Goal: Information Seeking & Learning: Compare options

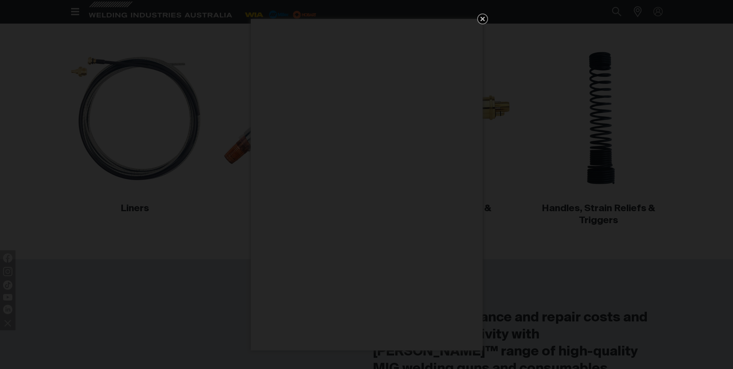
scroll to position [425, 0]
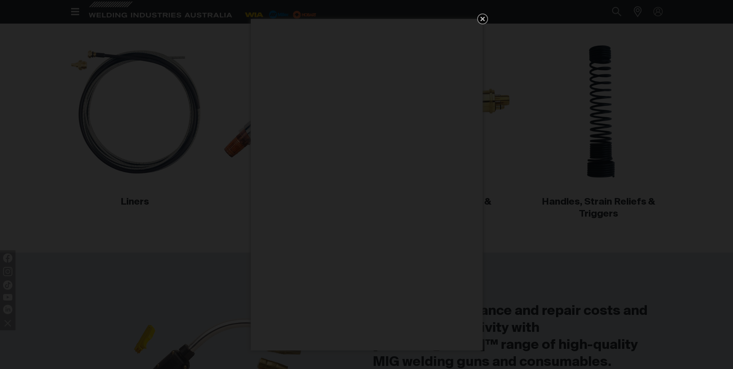
click at [486, 19] on icon "Get 5 WIA Welding Guides Free!" at bounding box center [482, 18] width 9 height 9
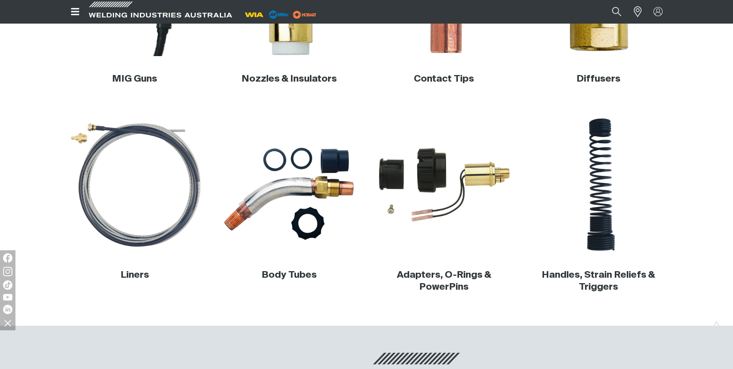
scroll to position [348, 0]
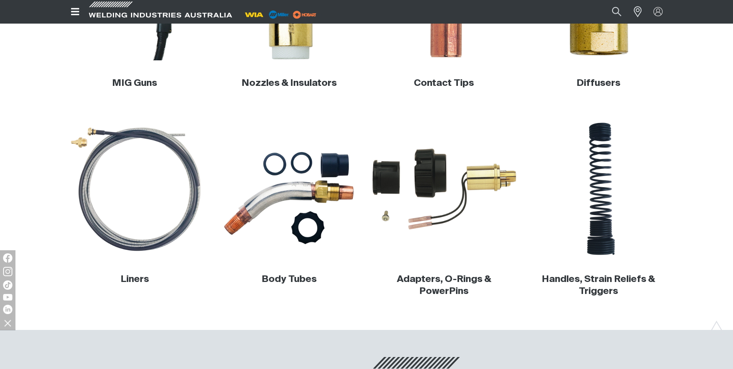
click at [445, 190] on img at bounding box center [444, 189] width 148 height 148
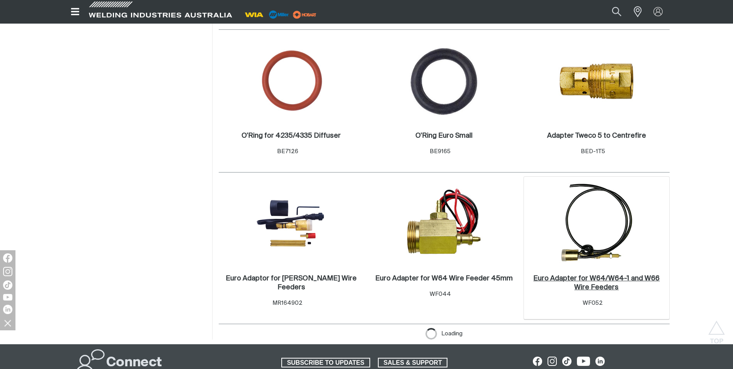
scroll to position [425, 0]
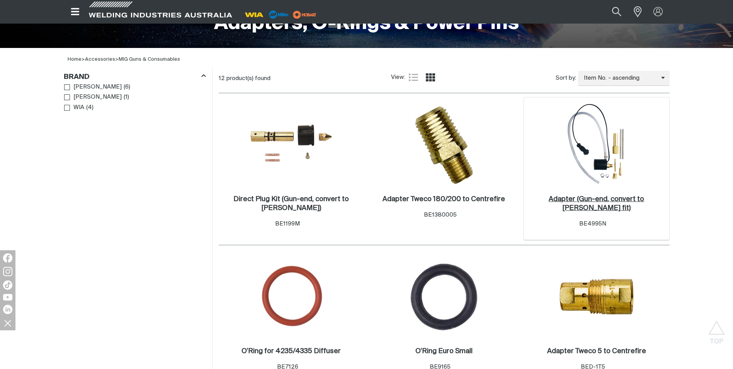
scroll to position [193, 0]
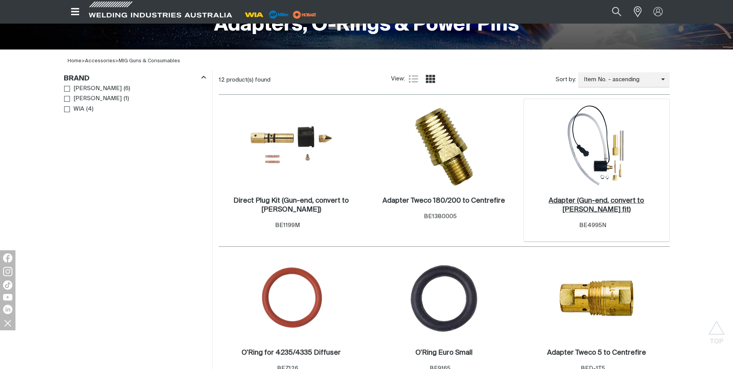
click at [587, 200] on h2 "Adapter (Gun-end, convert to [PERSON_NAME] fit) ." at bounding box center [596, 205] width 95 height 16
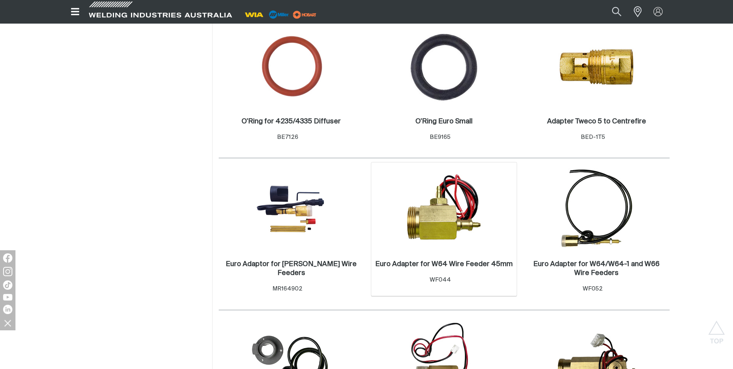
scroll to position [541, 0]
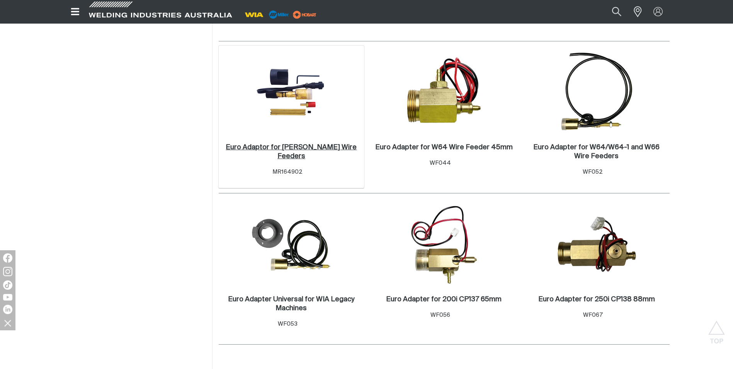
click at [272, 143] on link "Euro Adaptor for [PERSON_NAME] Wire Feeders ." at bounding box center [292, 152] width 138 height 18
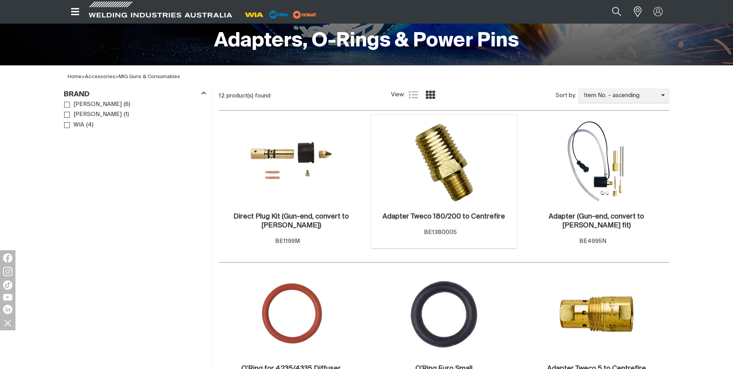
scroll to position [155, 0]
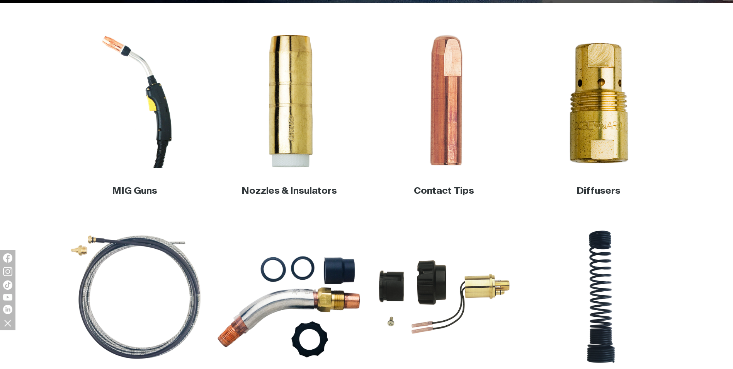
scroll to position [348, 0]
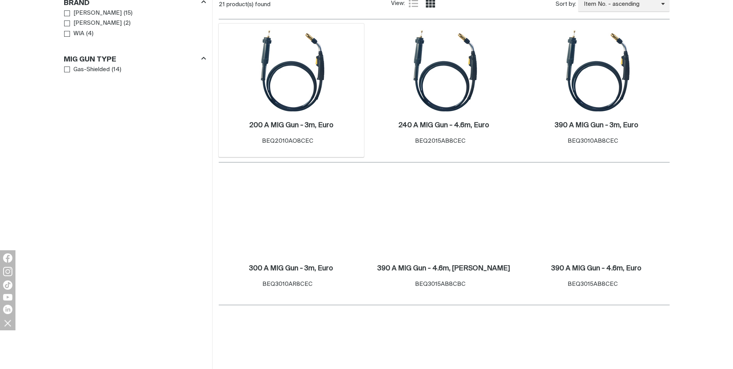
scroll to position [271, 0]
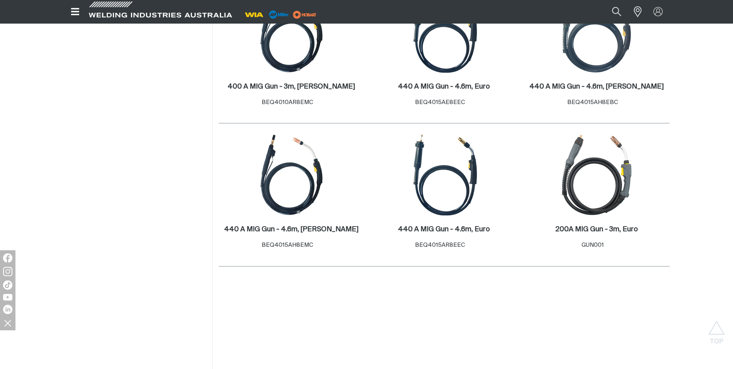
scroll to position [773, 0]
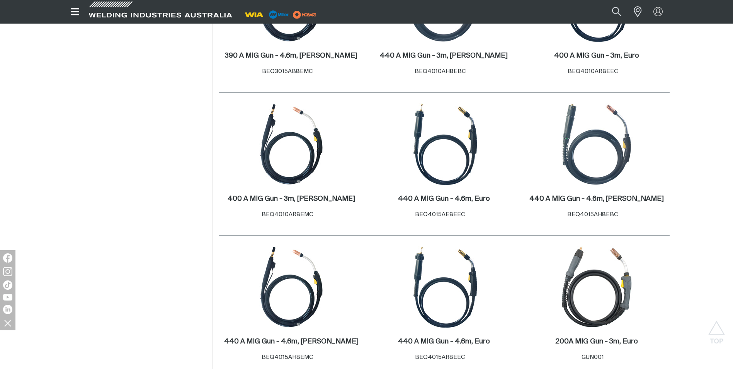
scroll to position [734, 0]
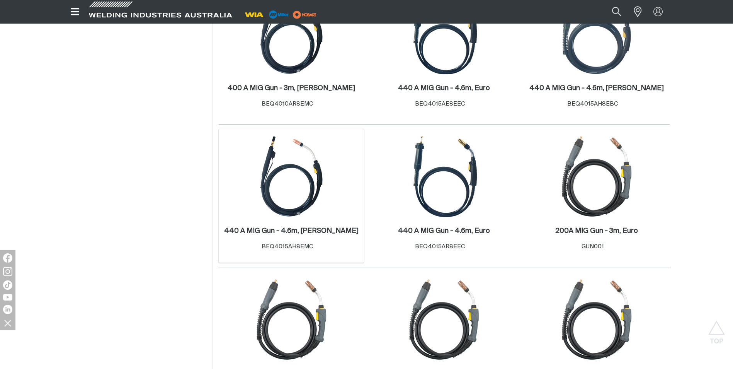
click at [273, 169] on img at bounding box center [291, 176] width 83 height 83
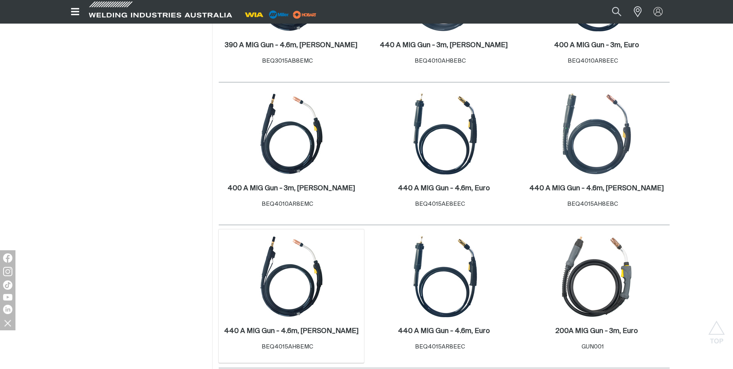
scroll to position [734, 0]
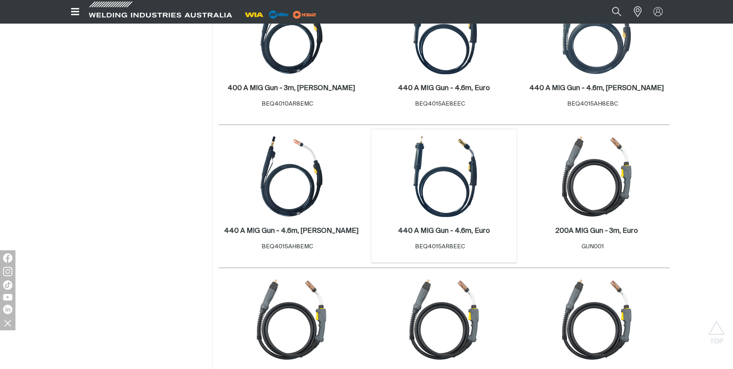
click at [452, 192] on img at bounding box center [444, 176] width 83 height 83
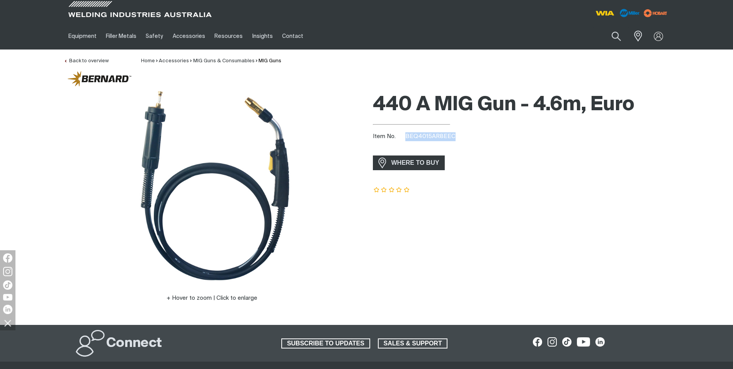
drag, startPoint x: 406, startPoint y: 134, endPoint x: 451, endPoint y: 136, distance: 45.6
click at [451, 136] on span "BEQ4015AR8EEC" at bounding box center [430, 136] width 50 height 6
drag, startPoint x: 451, startPoint y: 136, endPoint x: 434, endPoint y: 136, distance: 17.0
copy span "BEQ4015AR8EEC"
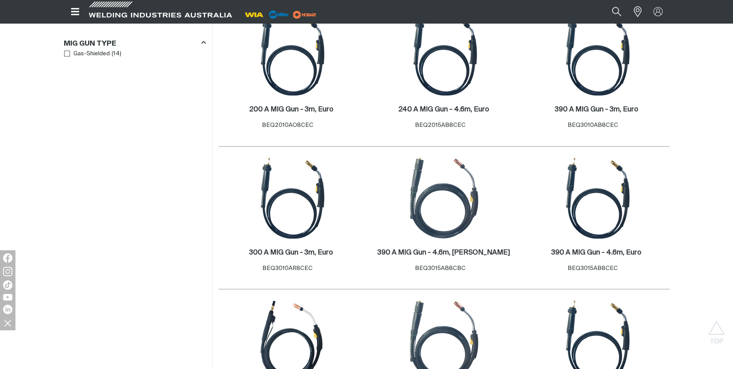
scroll to position [271, 0]
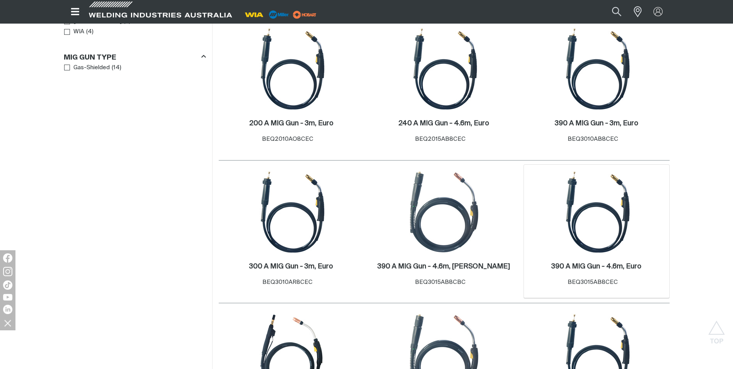
click at [588, 227] on img at bounding box center [596, 211] width 83 height 83
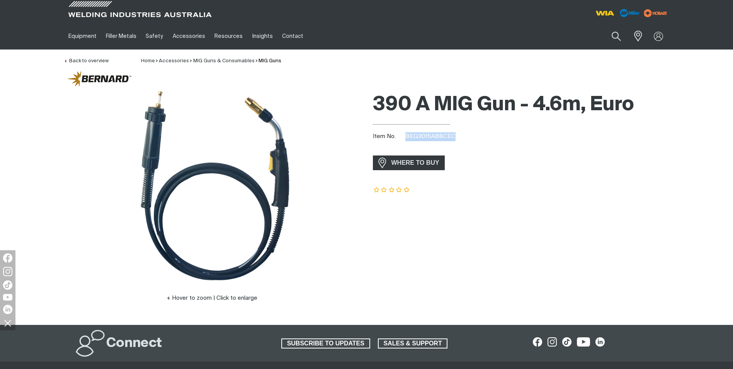
drag, startPoint x: 407, startPoint y: 136, endPoint x: 460, endPoint y: 136, distance: 52.2
click at [460, 136] on div "Item No. BEQ3015AB8CEC" at bounding box center [521, 136] width 297 height 9
drag, startPoint x: 460, startPoint y: 136, endPoint x: 439, endPoint y: 134, distance: 20.5
copy span "BEQ3015AB8CEC"
